Goal: Task Accomplishment & Management: Use online tool/utility

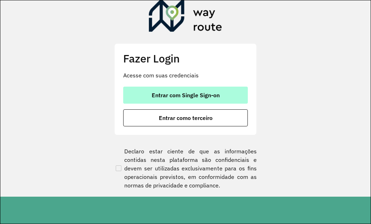
click at [219, 94] on span "Entrar com Single Sign-on" at bounding box center [186, 95] width 68 height 6
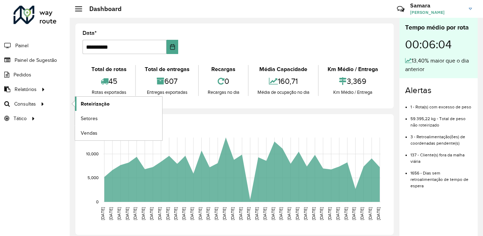
click at [94, 101] on span "Roteirização" at bounding box center [95, 103] width 29 height 7
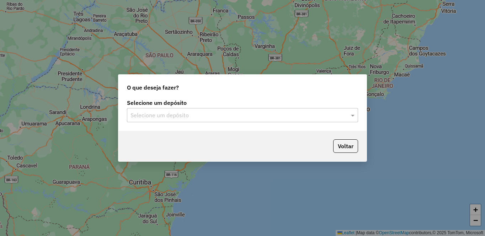
click at [179, 113] on input "text" at bounding box center [236, 115] width 210 height 9
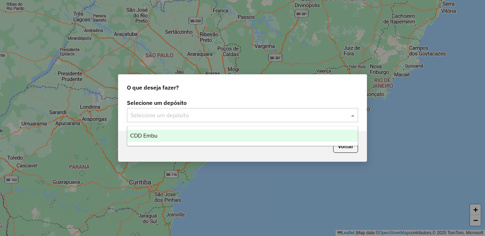
drag, startPoint x: 147, startPoint y: 145, endPoint x: 148, endPoint y: 142, distance: 4.0
click at [146, 145] on ng-dropdown-panel "CDD Embu" at bounding box center [242, 136] width 231 height 20
click at [149, 137] on span "CDD Embu" at bounding box center [143, 136] width 27 height 6
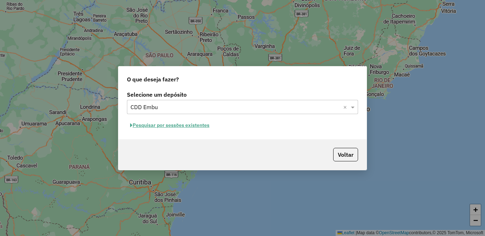
click at [160, 127] on button "Pesquisar por sessões existentes" at bounding box center [170, 125] width 86 height 11
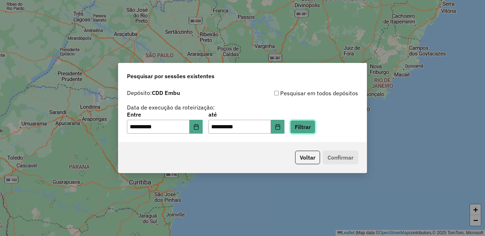
click at [315, 126] on button "Filtrar" at bounding box center [302, 127] width 25 height 14
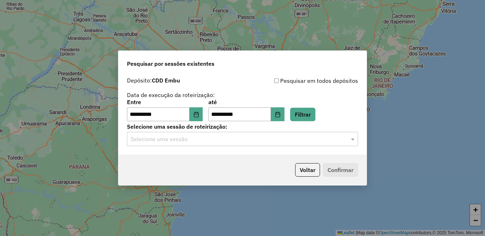
click at [193, 142] on input "text" at bounding box center [236, 139] width 210 height 9
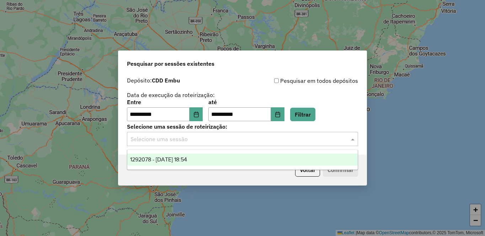
click at [187, 160] on span "1292078 - 10/10/2025 18:54" at bounding box center [158, 160] width 57 height 6
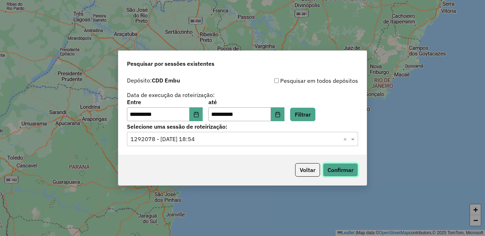
click at [336, 167] on button "Confirmar" at bounding box center [340, 170] width 35 height 14
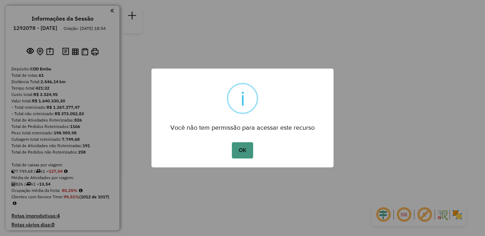
click at [243, 150] on button "OK" at bounding box center [242, 150] width 21 height 16
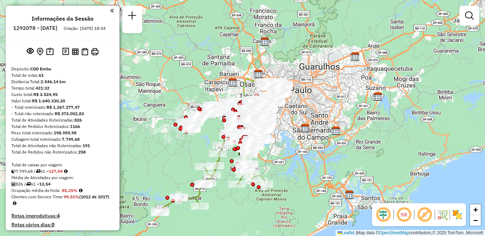
click at [424, 213] on em at bounding box center [424, 214] width 17 height 17
click at [406, 216] on em at bounding box center [404, 214] width 17 height 17
click at [458, 216] on img at bounding box center [457, 214] width 11 height 11
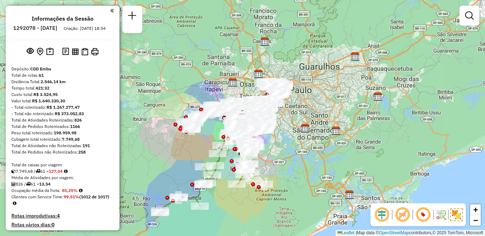
scroll to position [309, 0]
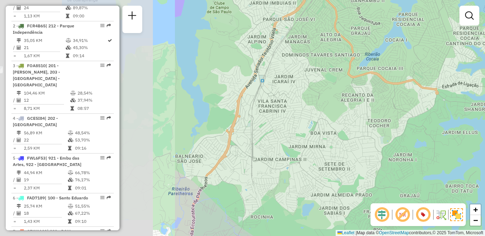
drag, startPoint x: 218, startPoint y: 110, endPoint x: 485, endPoint y: 106, distance: 266.8
click at [485, 106] on div "Janela de atendimento Grade de atendimento Capacidade Transportadoras Veículos …" at bounding box center [242, 118] width 485 height 236
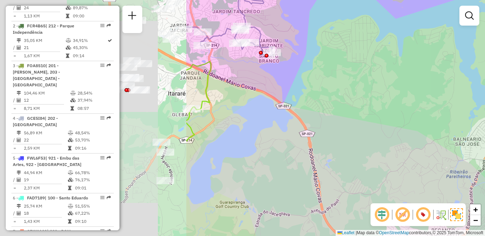
drag, startPoint x: 181, startPoint y: 116, endPoint x: 421, endPoint y: 96, distance: 240.6
click at [421, 96] on div "Janela de atendimento Grade de atendimento Capacidade Transportadoras Veículos …" at bounding box center [242, 118] width 485 height 236
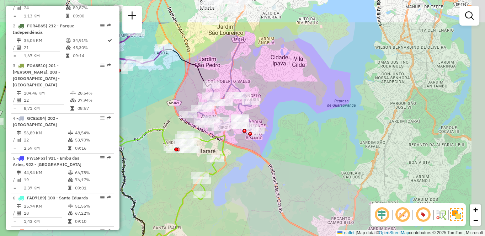
drag, startPoint x: 261, startPoint y: 27, endPoint x: 236, endPoint y: 73, distance: 52.2
click at [236, 73] on div "Janela de atendimento Grade de atendimento Capacidade Transportadoras Veículos …" at bounding box center [242, 118] width 485 height 236
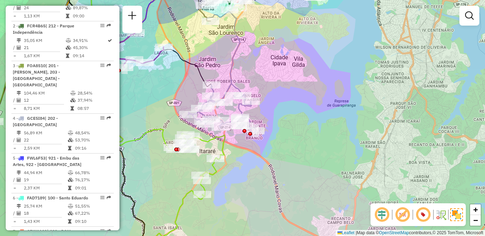
scroll to position [2664, 0]
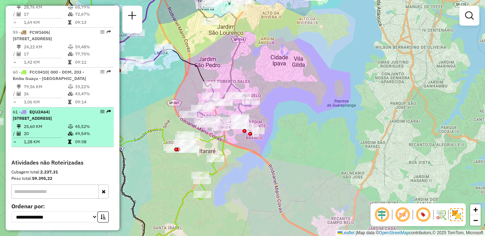
click at [48, 121] on span "| [STREET_ADDRESS]" at bounding box center [32, 115] width 39 height 12
select select "**********"
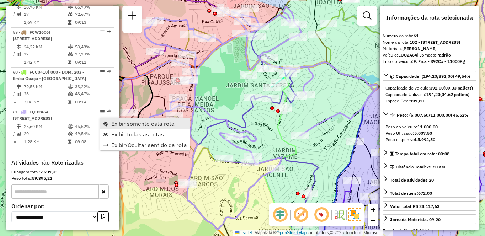
click at [123, 121] on span "Exibir somente esta rota" at bounding box center [142, 124] width 63 height 6
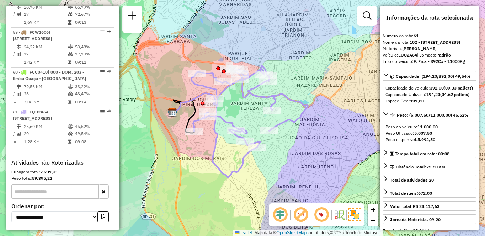
scroll to position [2498, 0]
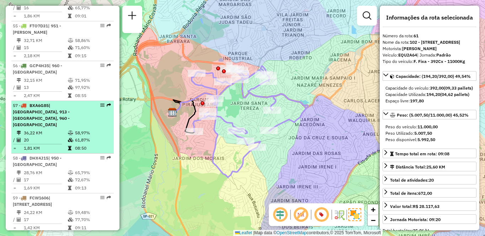
click at [31, 127] on span "| [GEOGRAPHIC_DATA], 913 - [GEOGRAPHIC_DATA], 960 - [GEOGRAPHIC_DATA]" at bounding box center [41, 115] width 57 height 25
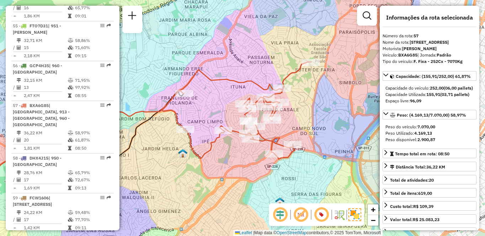
drag, startPoint x: 331, startPoint y: 94, endPoint x: 217, endPoint y: 102, distance: 114.1
click at [217, 102] on div "Janela de atendimento Grade de atendimento Capacidade Transportadoras Veículos …" at bounding box center [242, 118] width 485 height 236
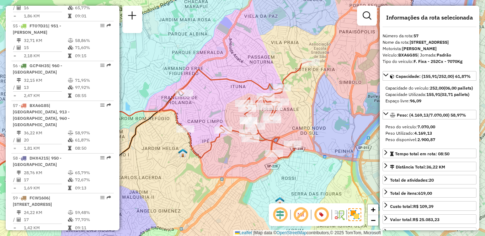
scroll to position [2053, 0]
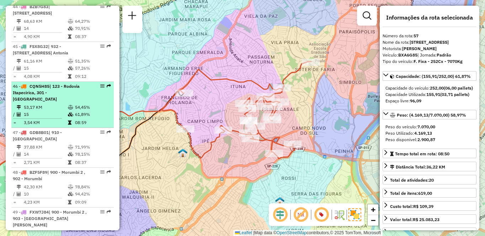
click at [38, 102] on div "46 - CQN5H85 | 123 - Rodovia Itapecirica, 301 - [GEOGRAPHIC_DATA]" at bounding box center [50, 92] width 75 height 19
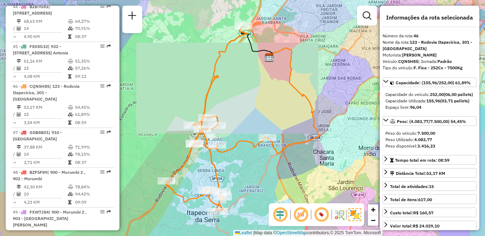
scroll to position [1629, 0]
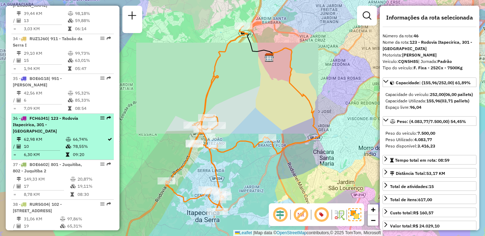
click at [51, 138] on td "62,98 KM" at bounding box center [44, 139] width 42 height 7
